Goal: Task Accomplishment & Management: Complete application form

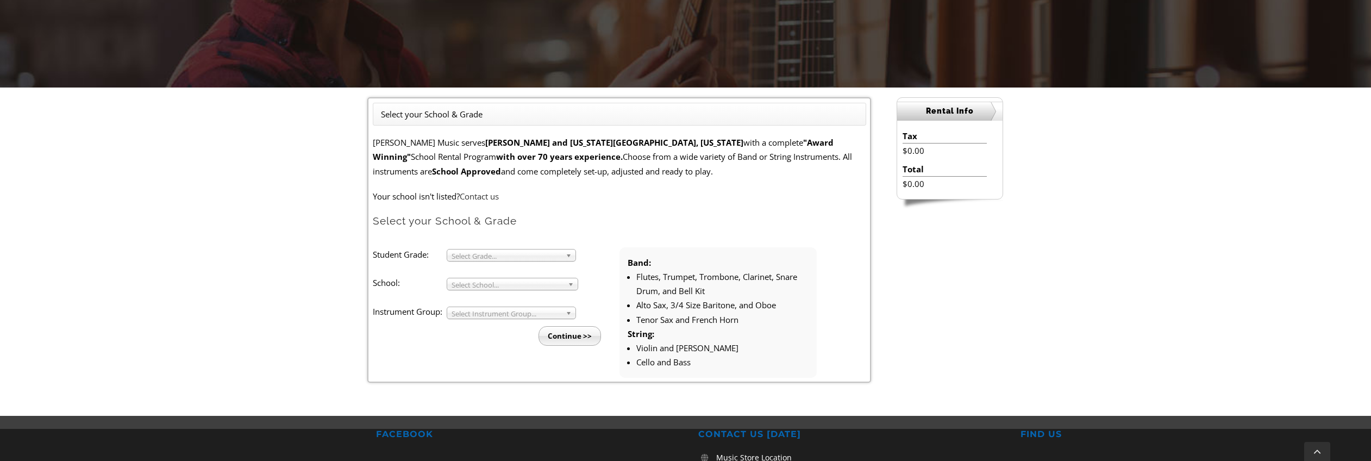
scroll to position [203, 0]
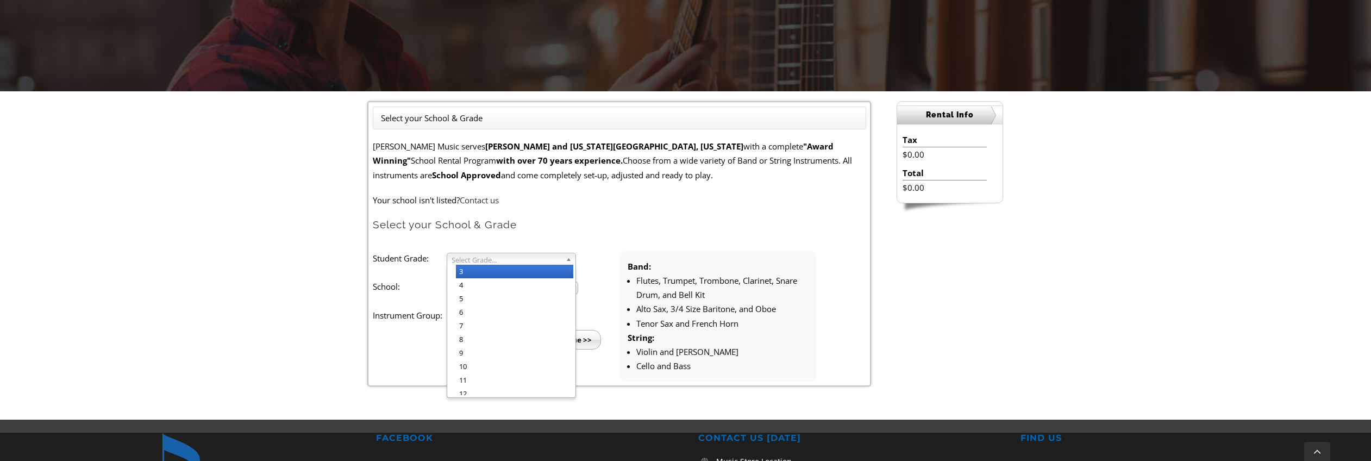
click at [572, 257] on b at bounding box center [571, 258] width 10 height 11
click at [558, 273] on li "3" at bounding box center [514, 272] width 117 height 14
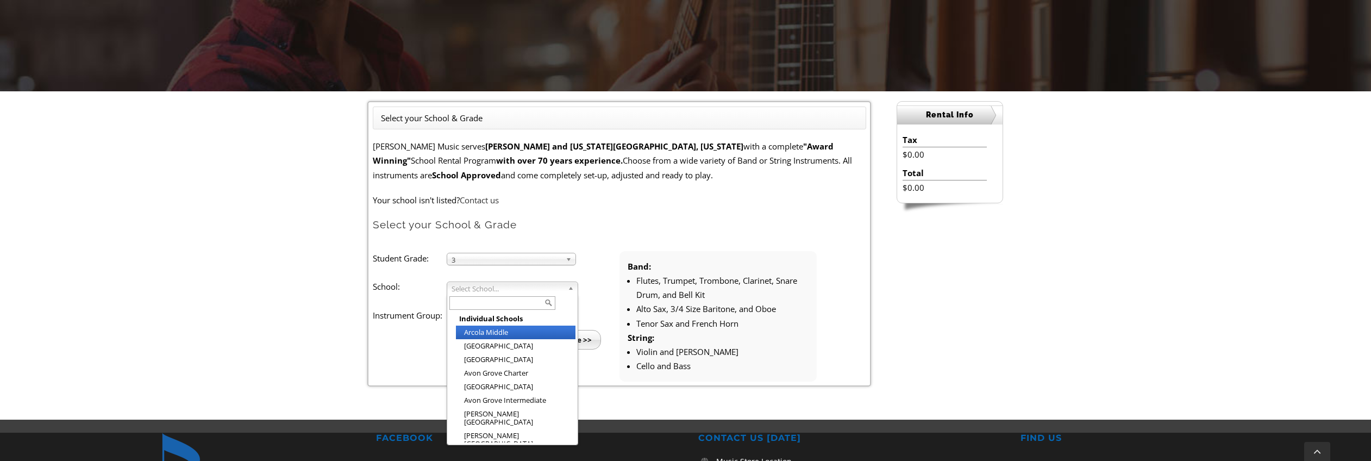
click at [567, 287] on link "Select School..." at bounding box center [513, 288] width 132 height 12
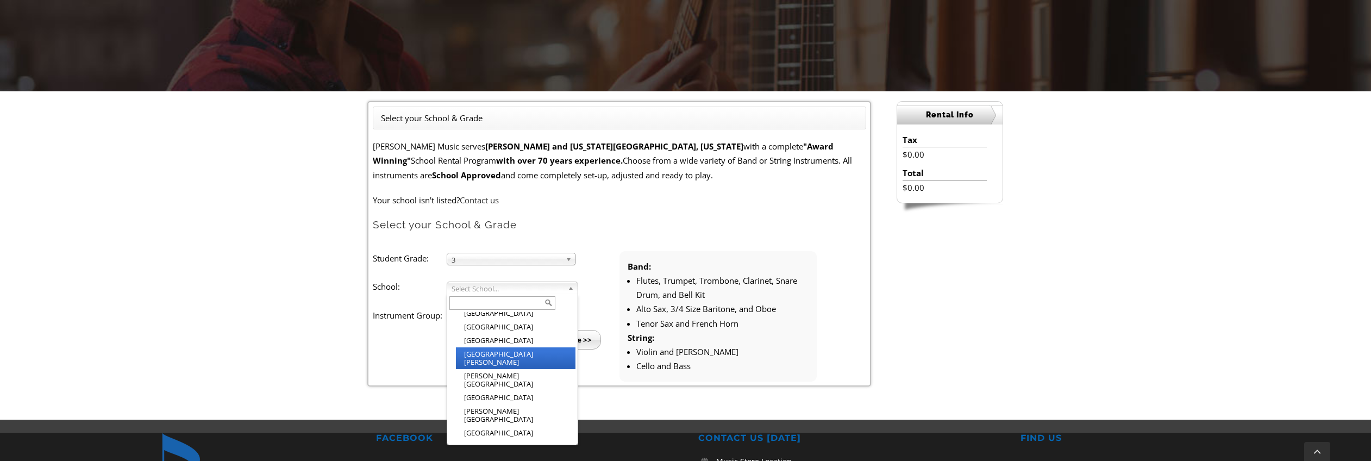
scroll to position [614, 0]
click at [533, 456] on li "[GEOGRAPHIC_DATA]" at bounding box center [516, 463] width 120 height 14
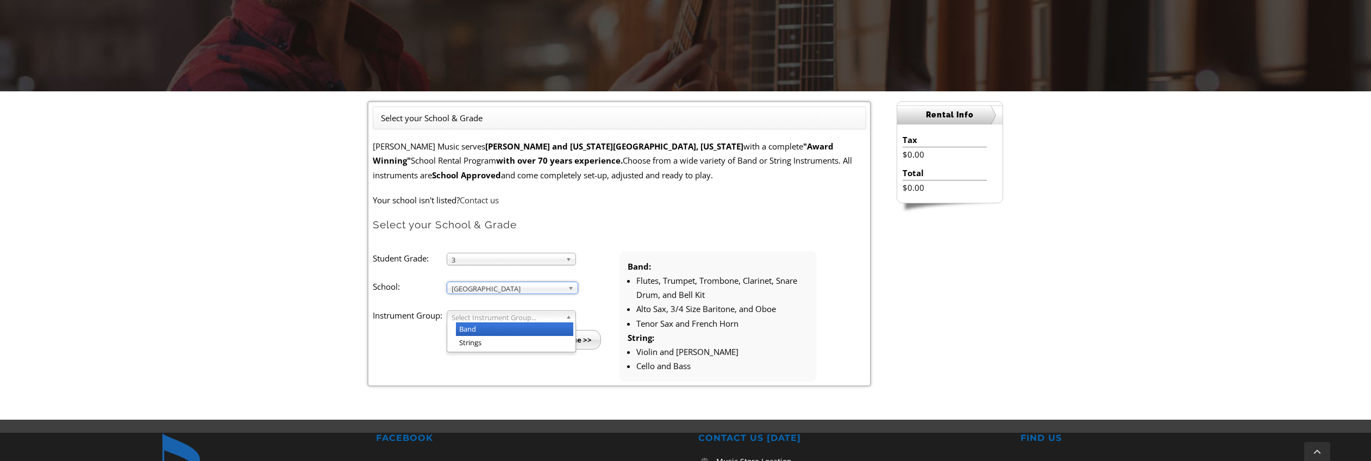
click at [529, 316] on span "Select Instrument Group..." at bounding box center [507, 317] width 110 height 13
click at [522, 343] on li "Strings" at bounding box center [514, 343] width 117 height 14
click at [573, 342] on input "Continue >>" at bounding box center [570, 340] width 62 height 20
